Goal: Information Seeking & Learning: Learn about a topic

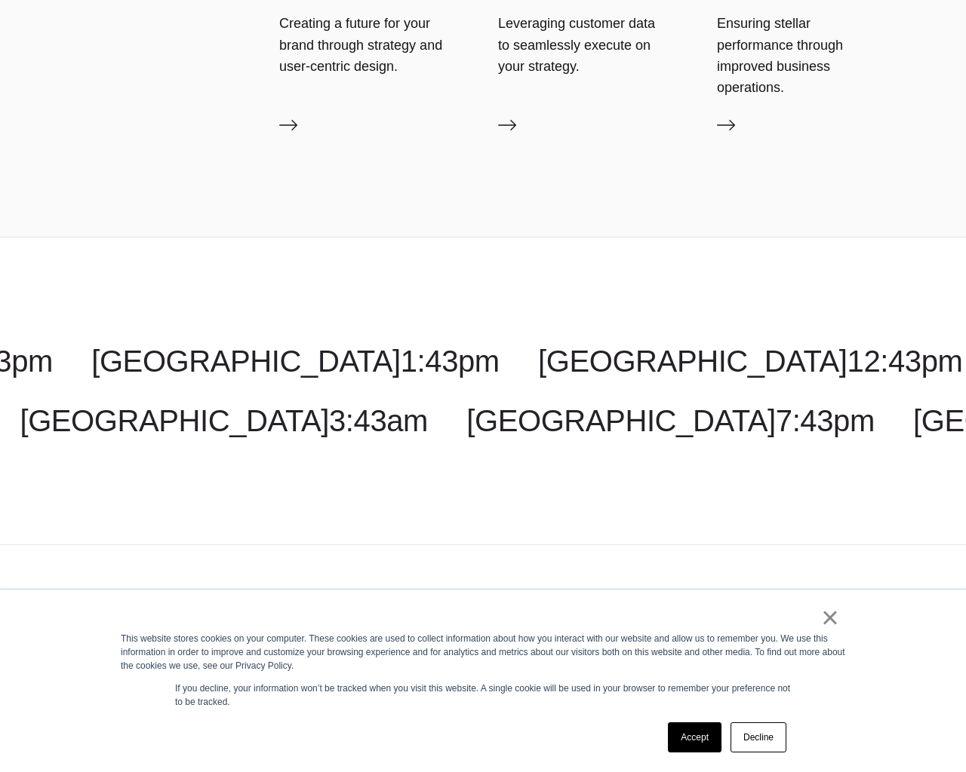
scroll to position [5134, 0]
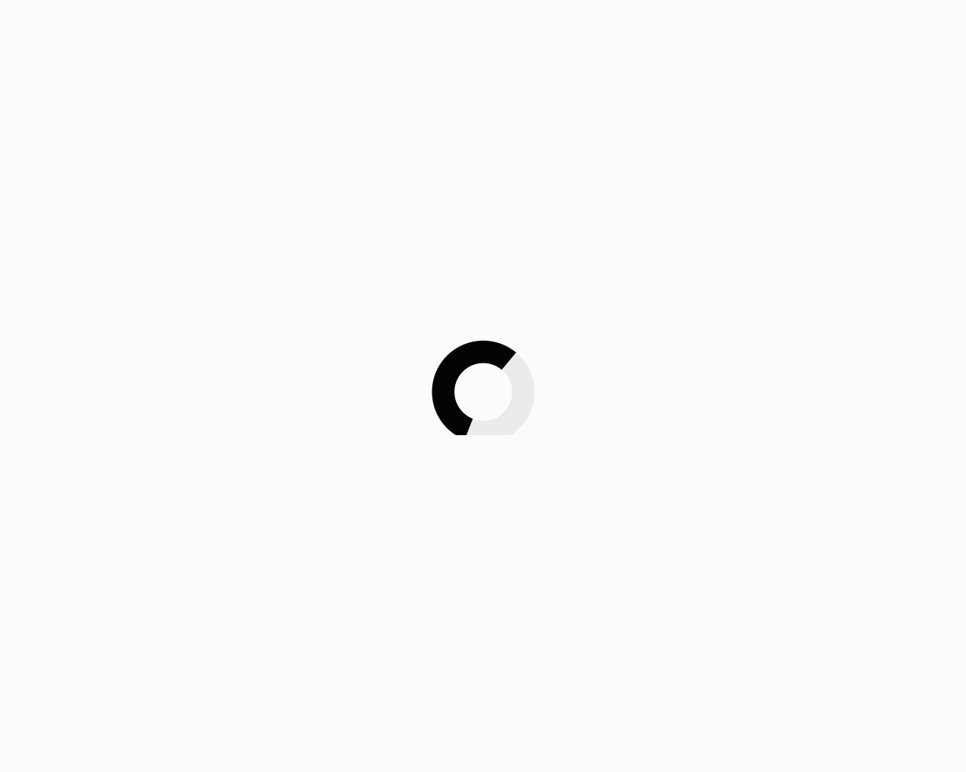
scroll to position [5134, 0]
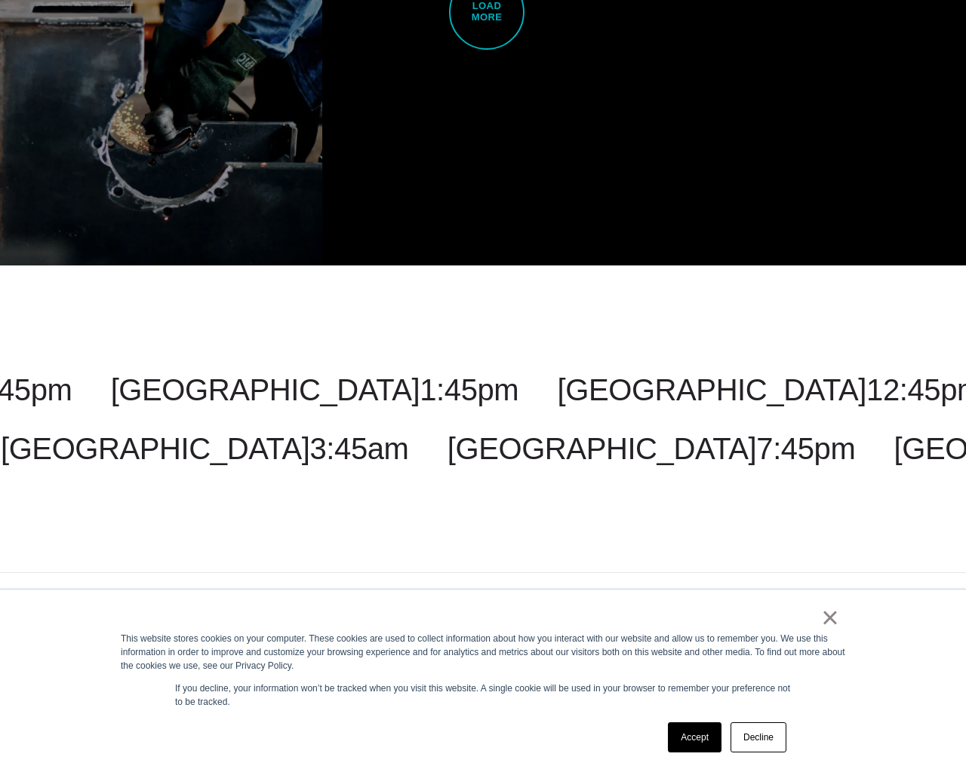
scroll to position [4031, 0]
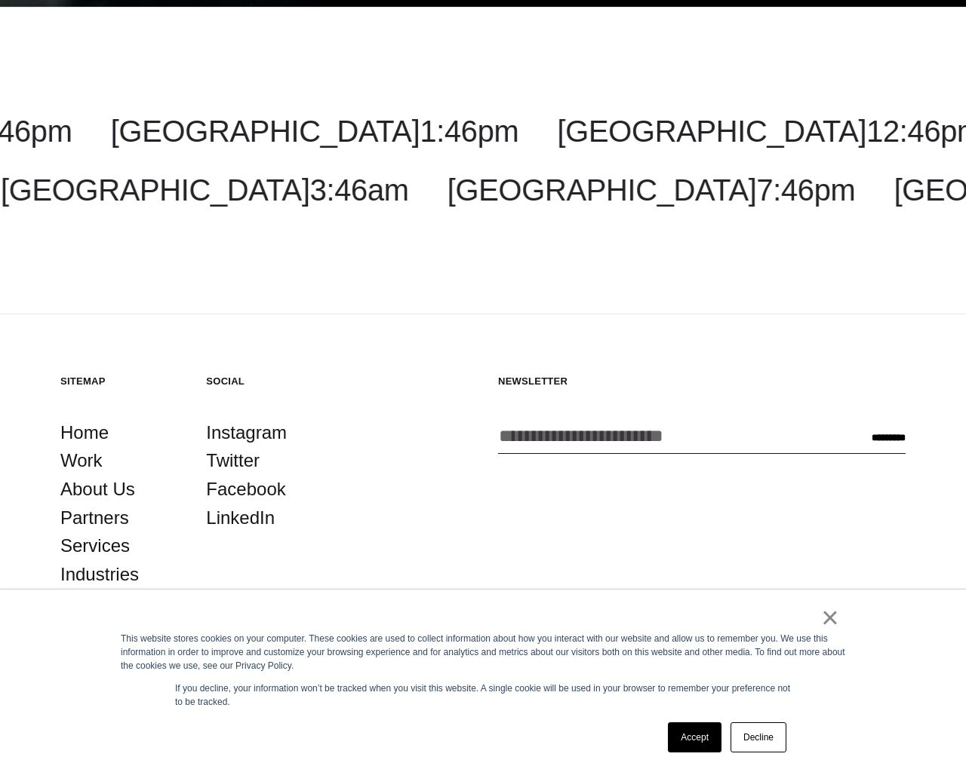
scroll to position [4031, 0]
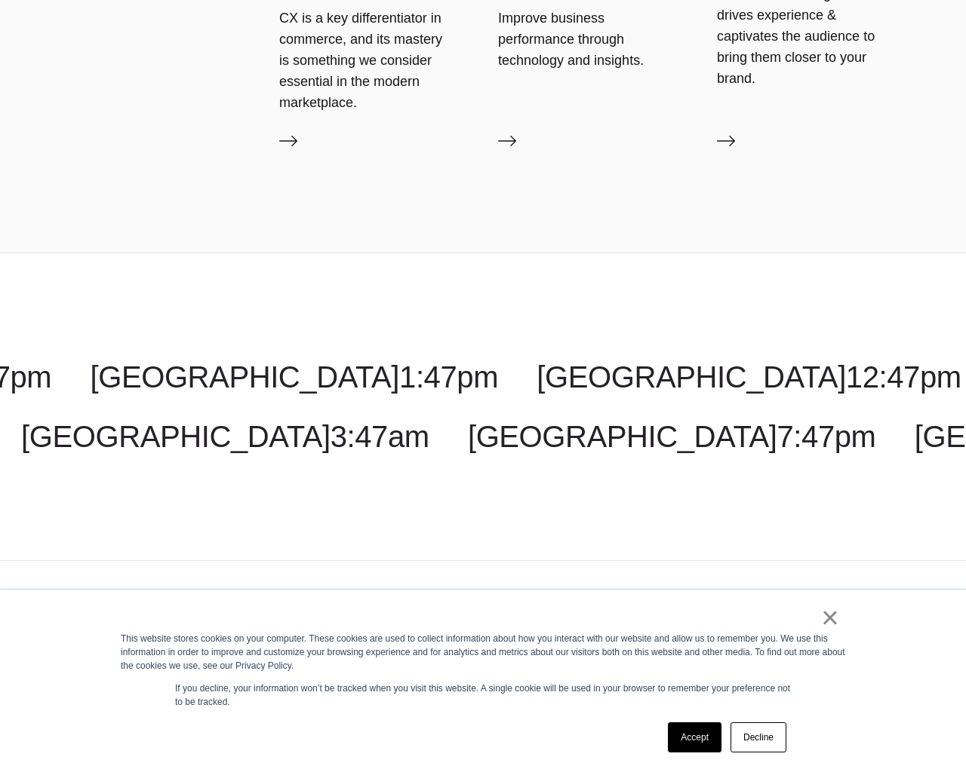
scroll to position [4395, 0]
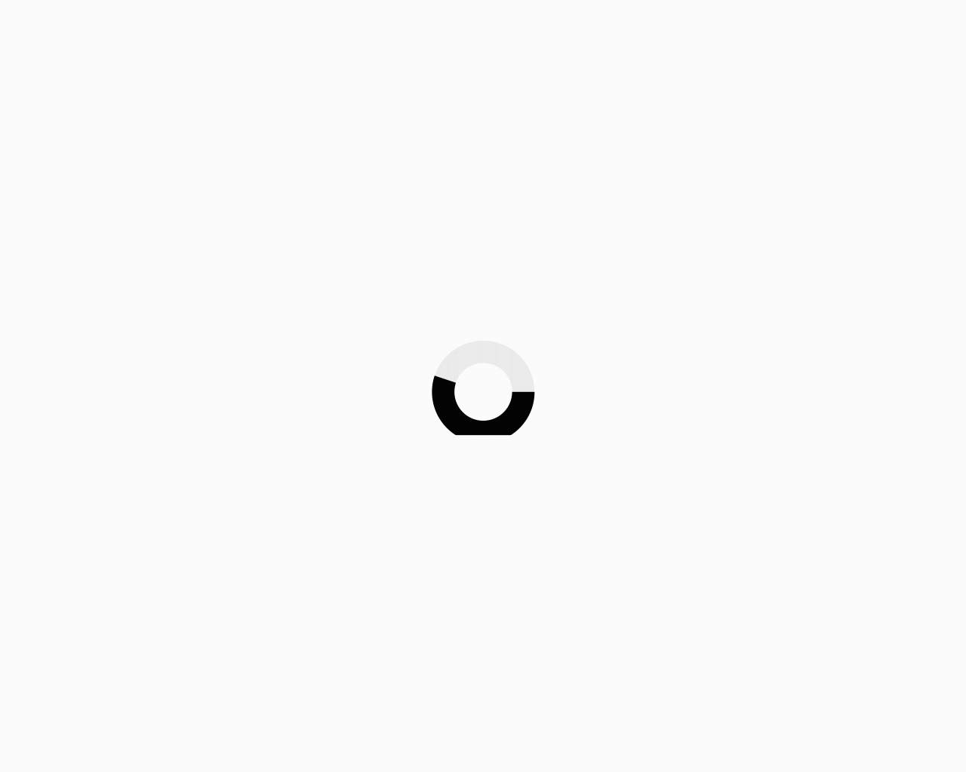
scroll to position [4395, 0]
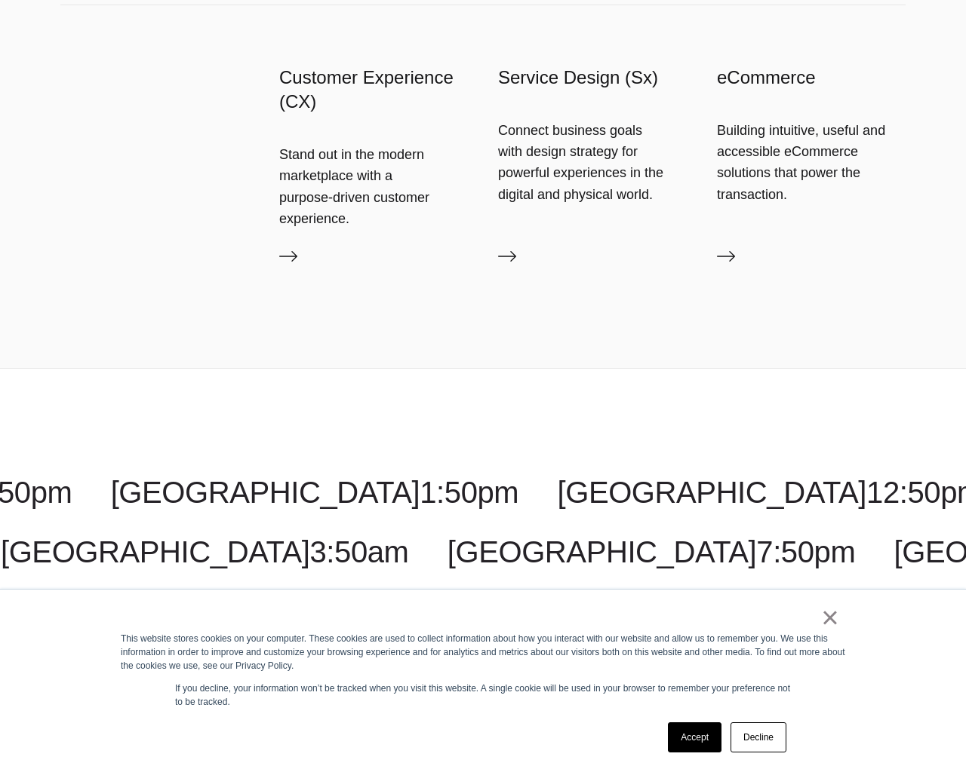
scroll to position [5223, 0]
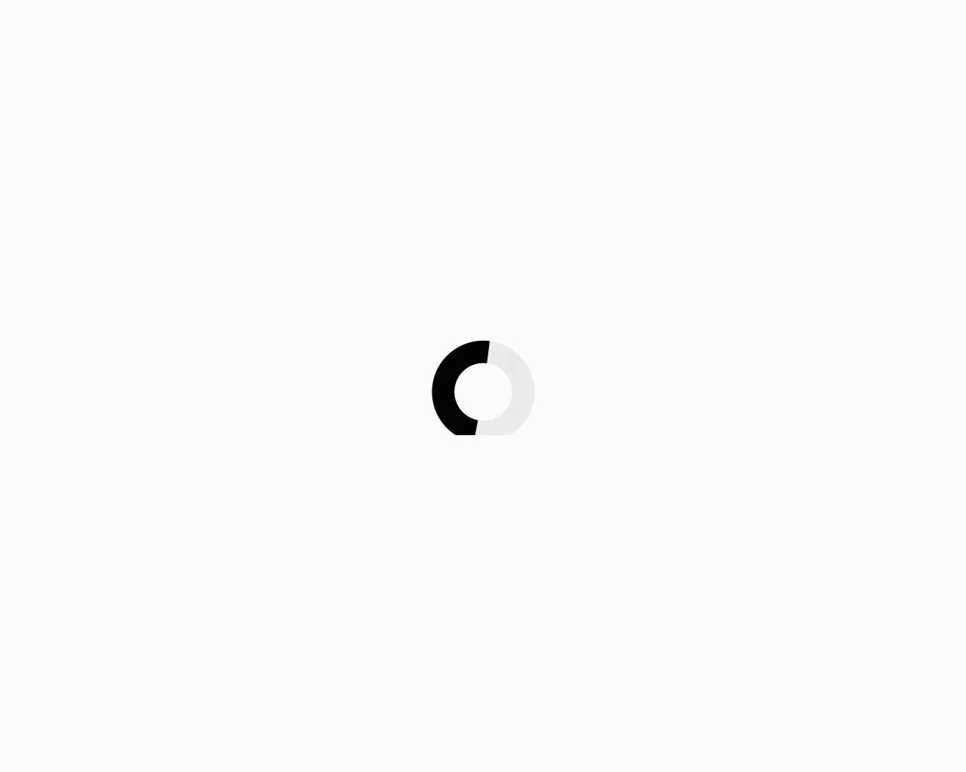
scroll to position [5223, 0]
